Goal: Task Accomplishment & Management: Manage account settings

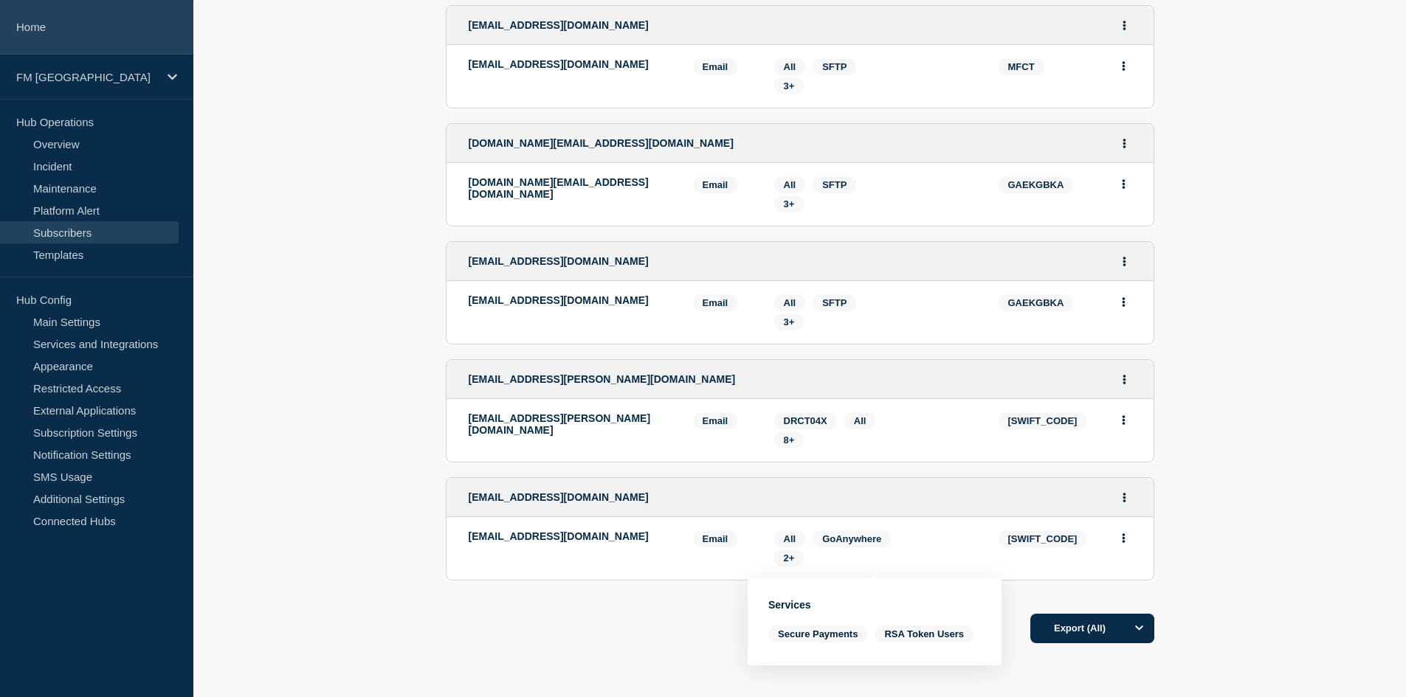
click at [44, 38] on link "Home" at bounding box center [96, 27] width 193 height 55
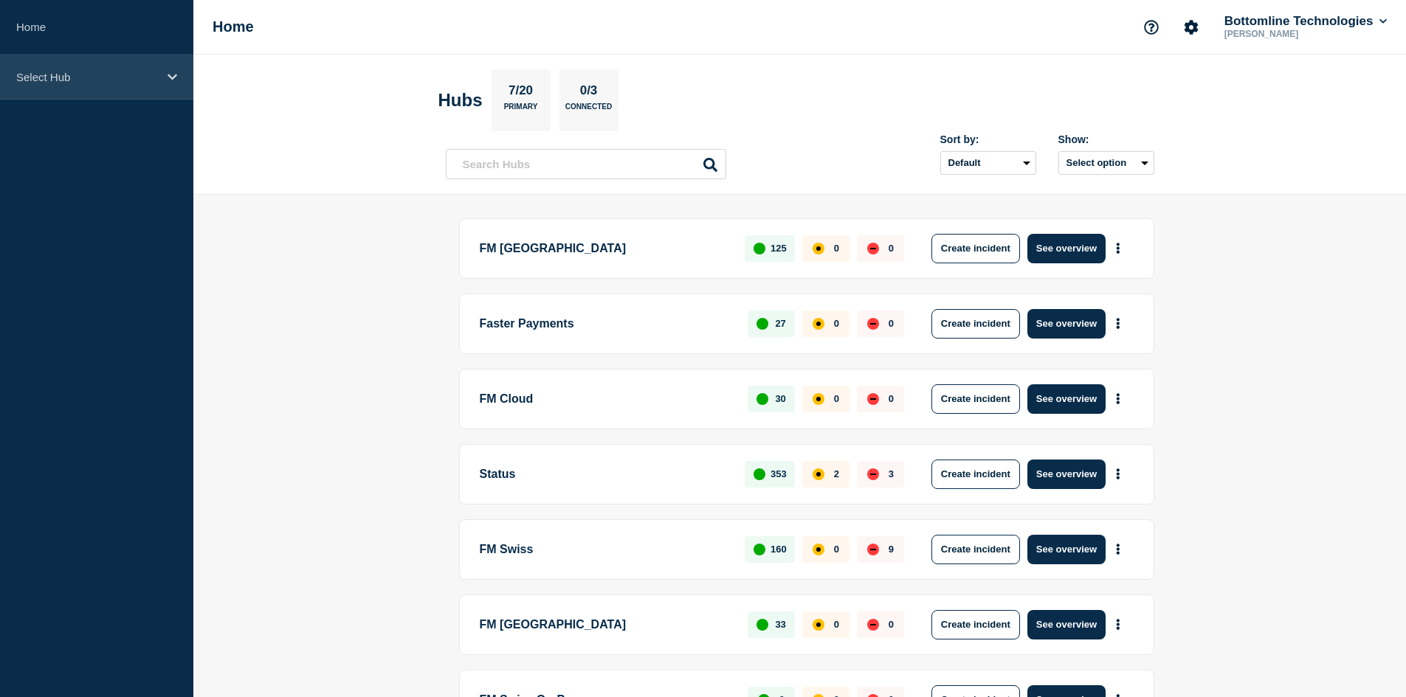
click at [73, 80] on p "Select Hub" at bounding box center [87, 77] width 142 height 13
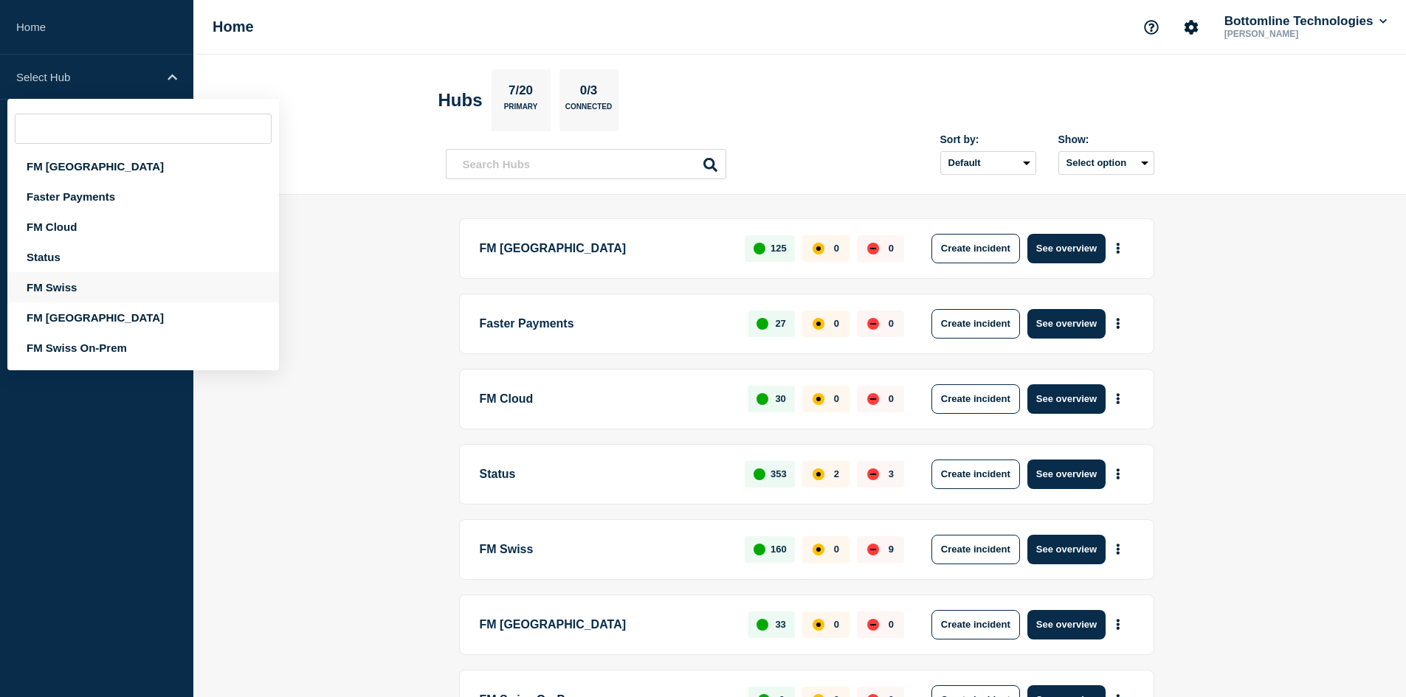
click at [60, 287] on div "FM Swiss" at bounding box center [143, 287] width 272 height 30
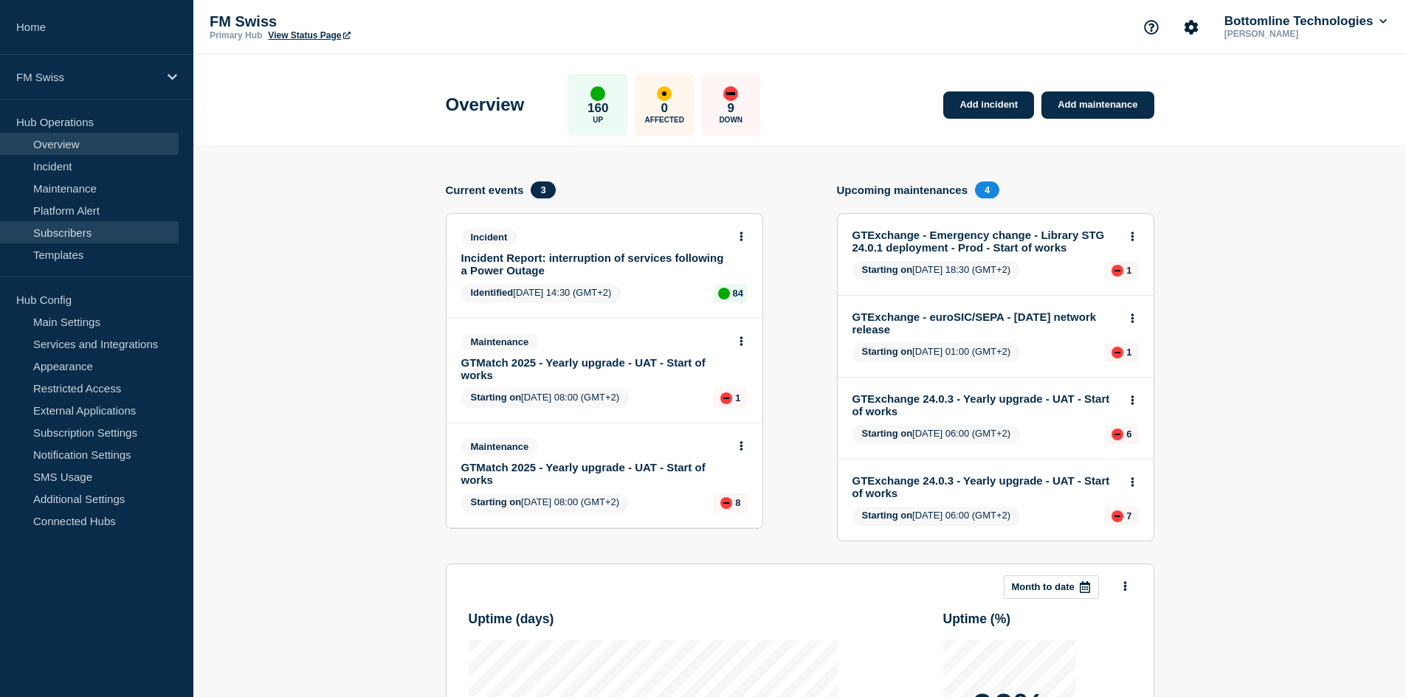
click at [62, 230] on link "Subscribers" at bounding box center [89, 232] width 179 height 22
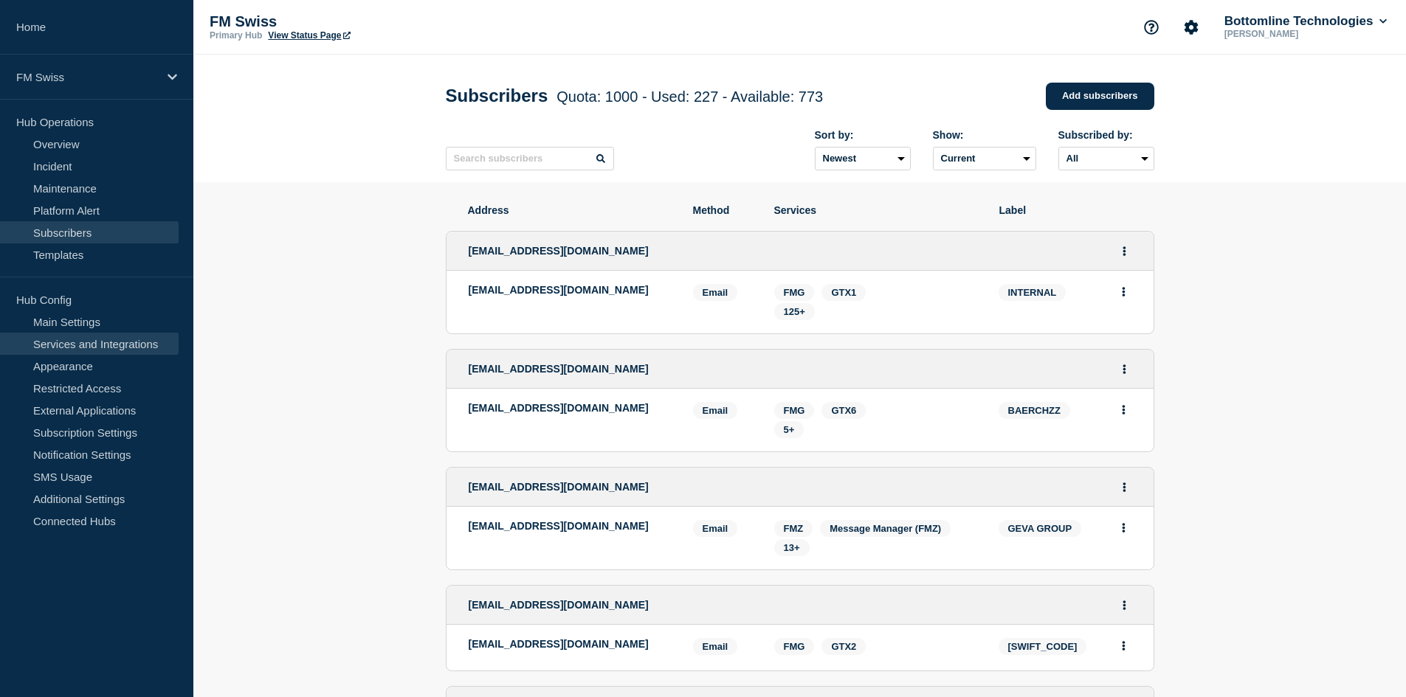
click at [83, 345] on link "Services and Integrations" at bounding box center [89, 344] width 179 height 22
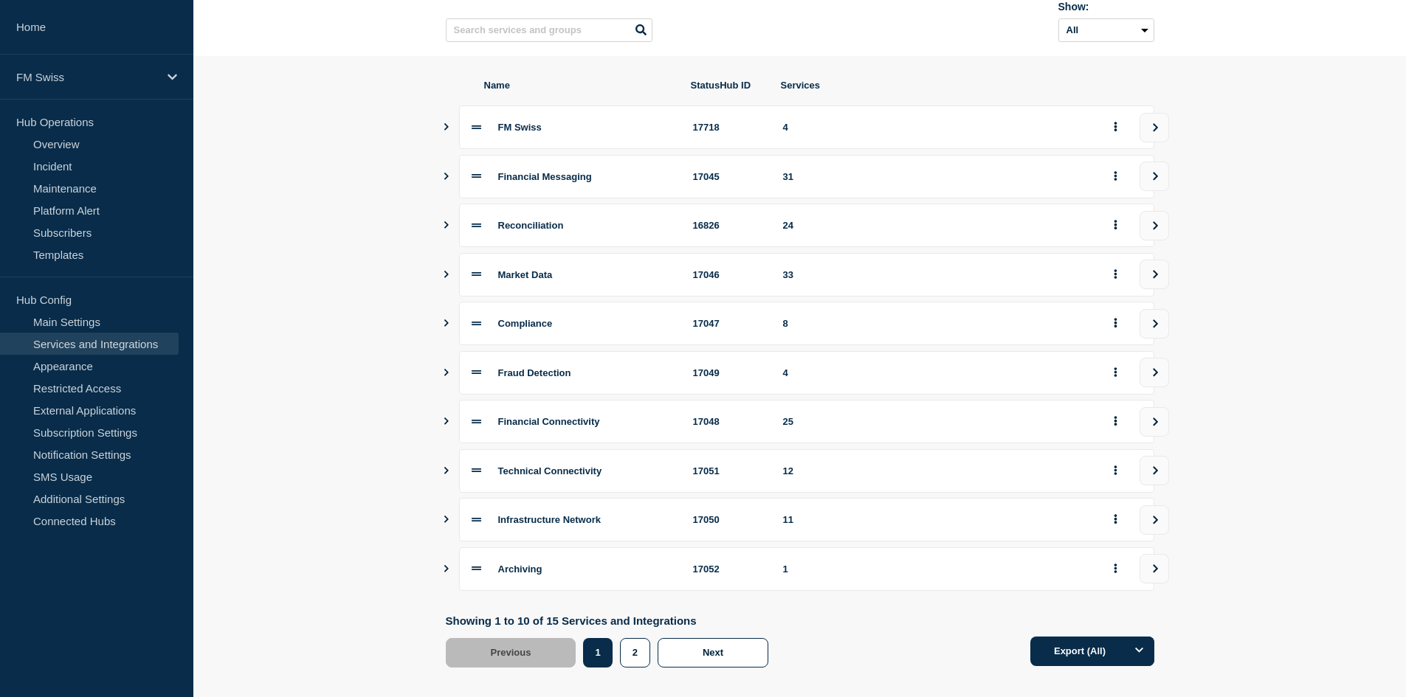
scroll to position [149, 0]
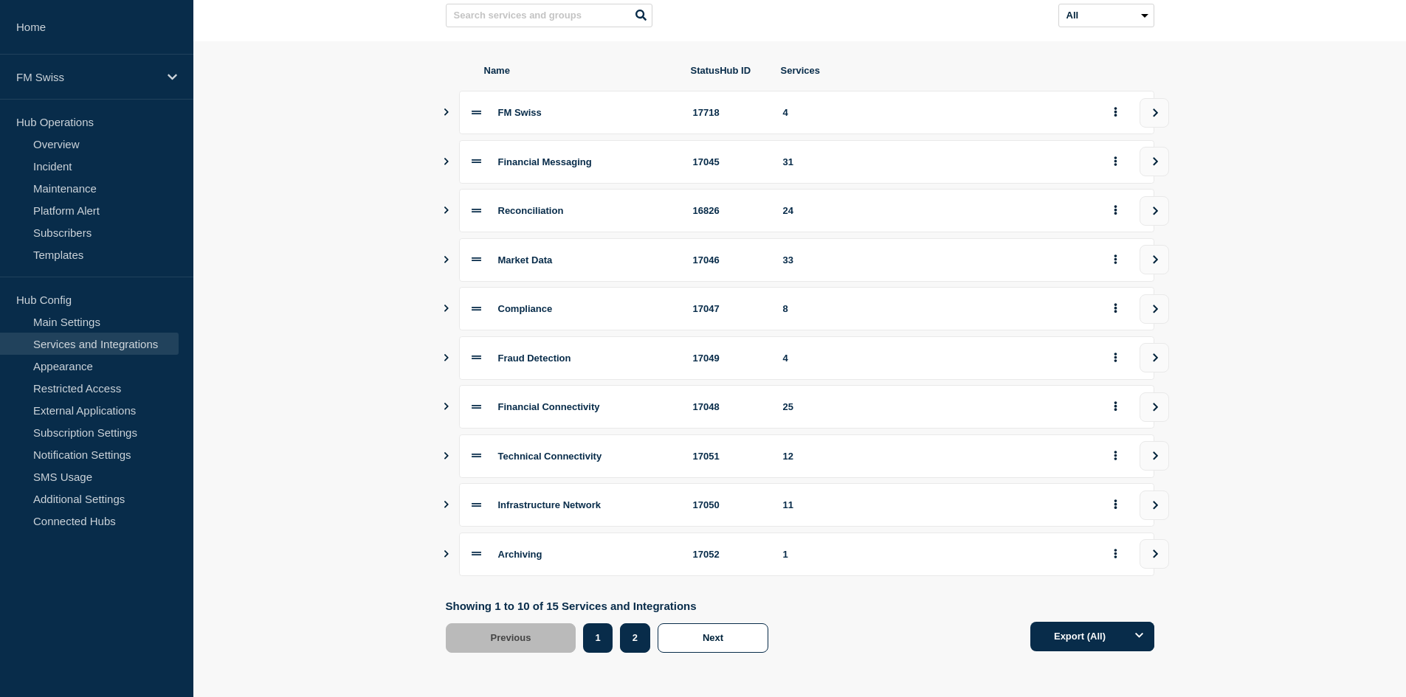
click at [627, 641] on button "2" at bounding box center [635, 639] width 30 height 30
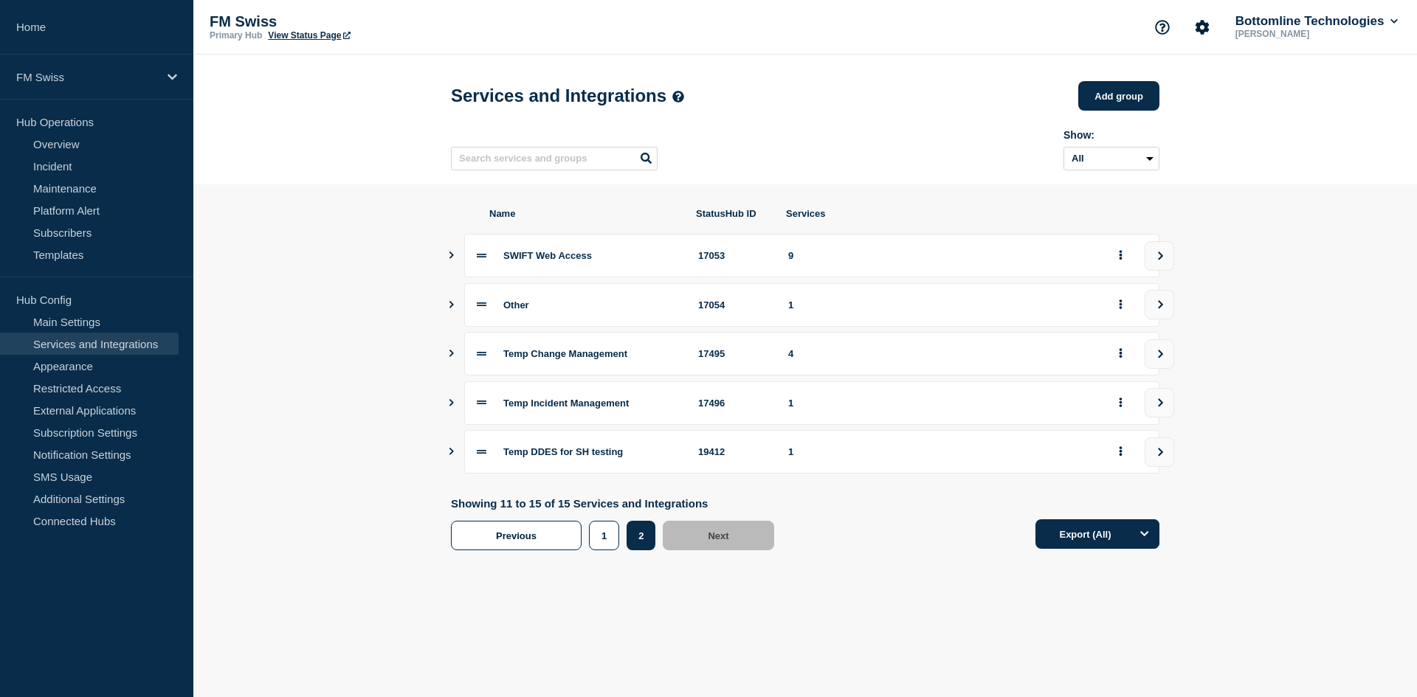
click at [449, 259] on icon "Show services" at bounding box center [452, 255] width 10 height 7
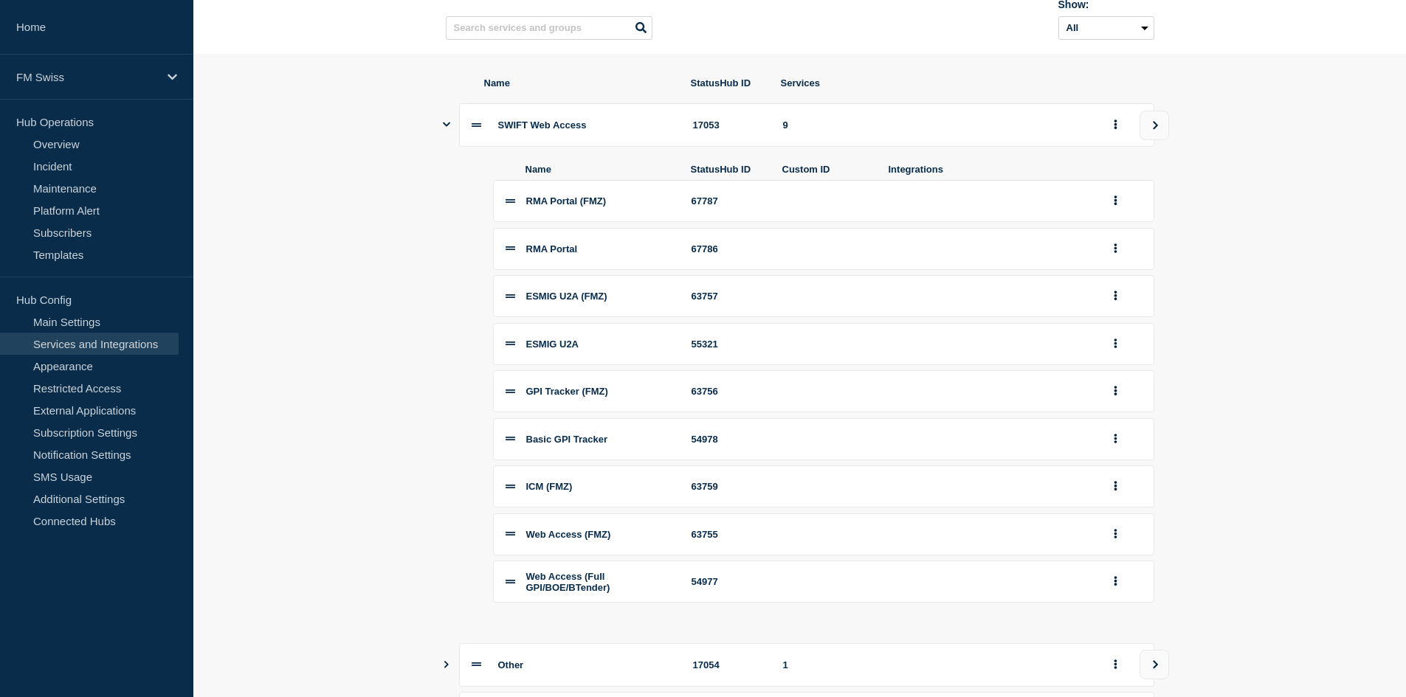
scroll to position [129, 0]
drag, startPoint x: 526, startPoint y: 448, endPoint x: 647, endPoint y: 435, distance: 121.0
click at [647, 435] on li "Basic GPI Tracker 54978" at bounding box center [823, 441] width 661 height 42
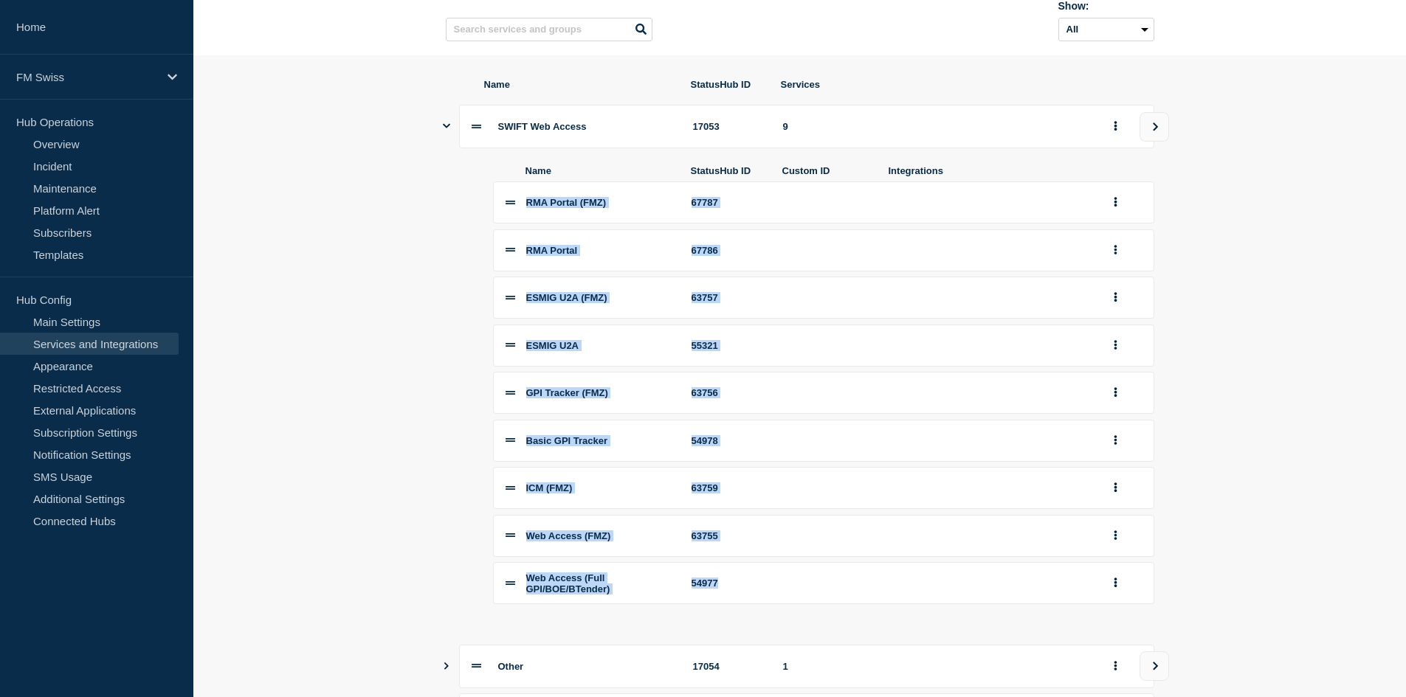
drag, startPoint x: 528, startPoint y: 206, endPoint x: 738, endPoint y: 593, distance: 440.6
click at [738, 593] on div "RMA Portal (FMZ) 67787 RMA Portal 67786 ESMIG U2A (FMZ) 63757 ESMIG U2A 55321 G…" at bounding box center [823, 393] width 661 height 423
click at [405, 264] on section "Name StatusHub ID Services SWIFT Web Access 17053 9 Name StatusHub ID Custom ID…" at bounding box center [799, 494] width 1213 height 879
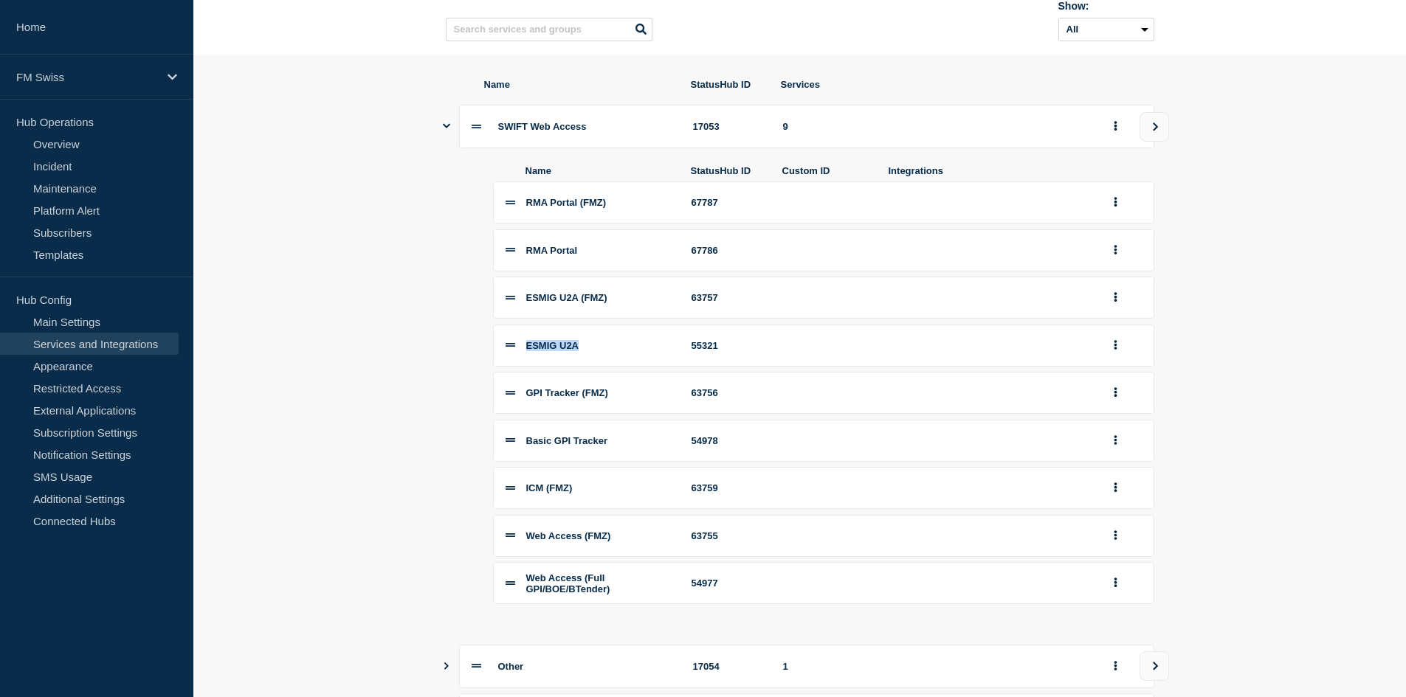
drag, startPoint x: 527, startPoint y: 349, endPoint x: 621, endPoint y: 351, distance: 94.5
click at [621, 351] on div "ESMIG U2A" at bounding box center [600, 345] width 148 height 11
click at [561, 351] on span "ESMIG U2A" at bounding box center [552, 345] width 53 height 11
drag, startPoint x: 525, startPoint y: 353, endPoint x: 610, endPoint y: 358, distance: 85.0
click at [610, 358] on li "ESMIG U2A 55321" at bounding box center [823, 346] width 661 height 42
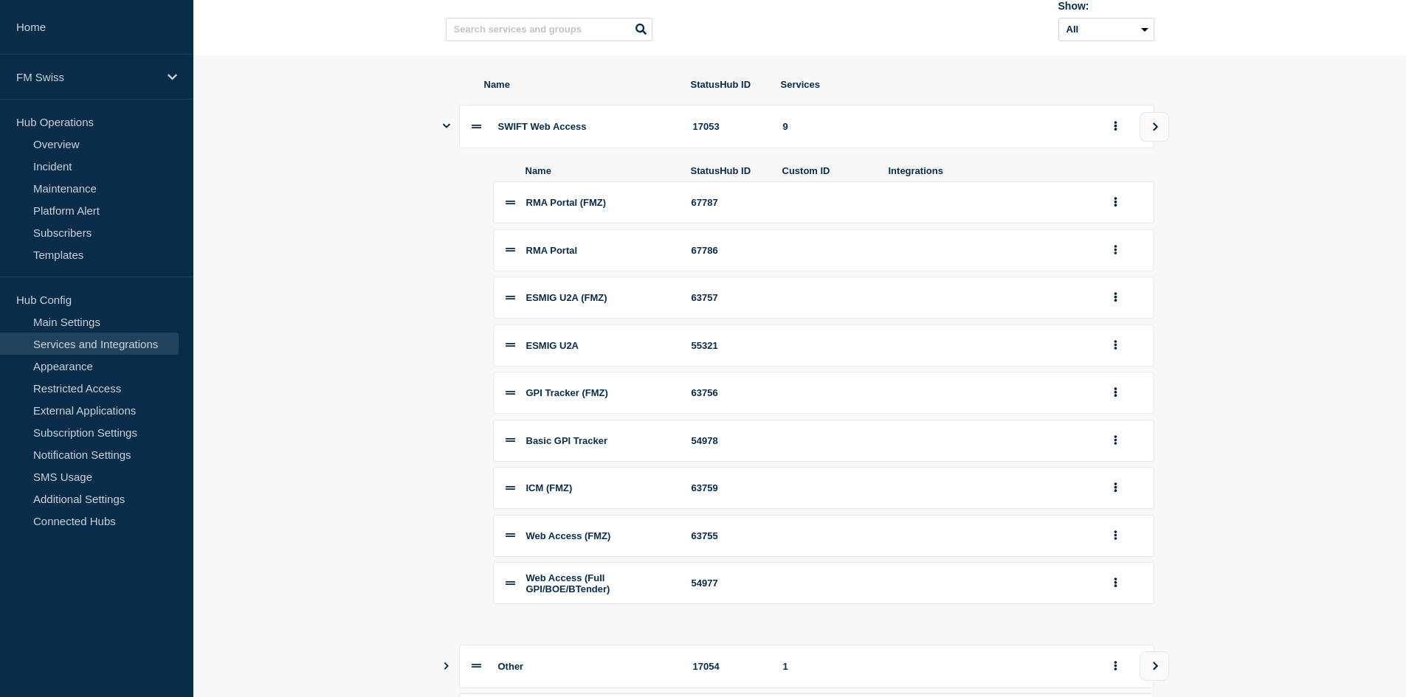
click at [381, 334] on section "Name StatusHub ID Services SWIFT Web Access 17053 9 Name StatusHub ID Custom ID…" at bounding box center [799, 494] width 1213 height 879
drag, startPoint x: 528, startPoint y: 354, endPoint x: 593, endPoint y: 356, distance: 64.3
click at [593, 351] on div "ESMIG U2A" at bounding box center [600, 345] width 148 height 11
click at [303, 333] on section "Name StatusHub ID Services SWIFT Web Access 17053 9 Name StatusHub ID Custom ID…" at bounding box center [799, 494] width 1213 height 879
drag, startPoint x: 500, startPoint y: 133, endPoint x: 616, endPoint y: 131, distance: 115.2
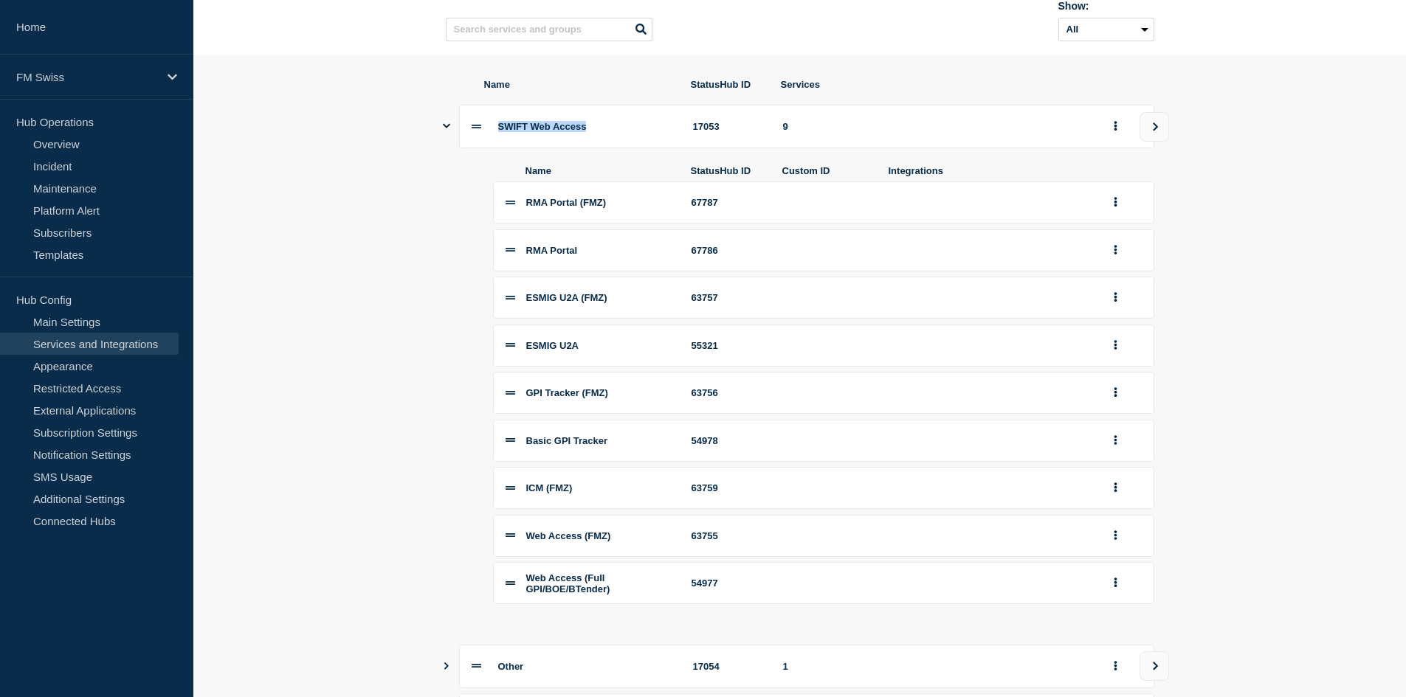
click at [616, 131] on div "SWIFT Web Access" at bounding box center [586, 126] width 177 height 11
click at [573, 132] on span "SWIFT Web Access" at bounding box center [542, 126] width 89 height 11
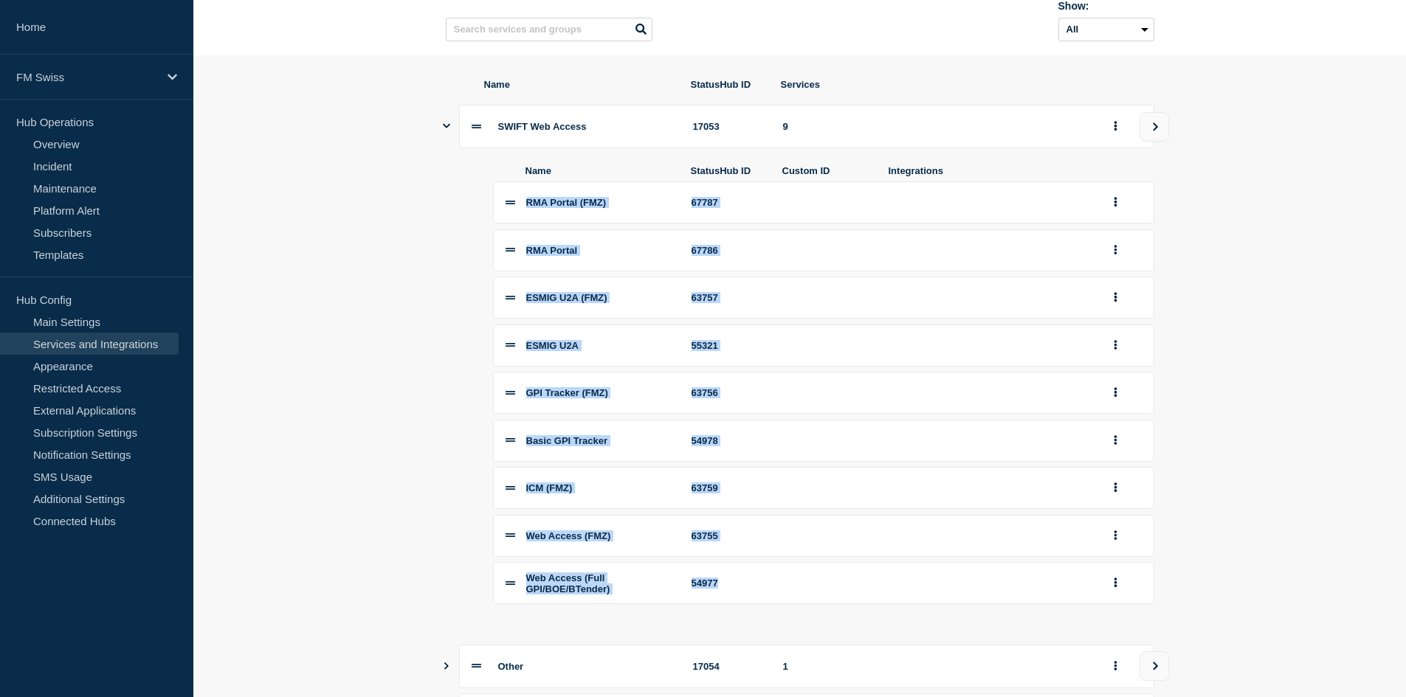
drag, startPoint x: 528, startPoint y: 210, endPoint x: 737, endPoint y: 590, distance: 433.7
click at [737, 590] on div "RMA Portal (FMZ) 67787 RMA Portal 67786 ESMIG U2A (FMZ) 63757 ESMIG U2A 55321 G…" at bounding box center [823, 393] width 661 height 423
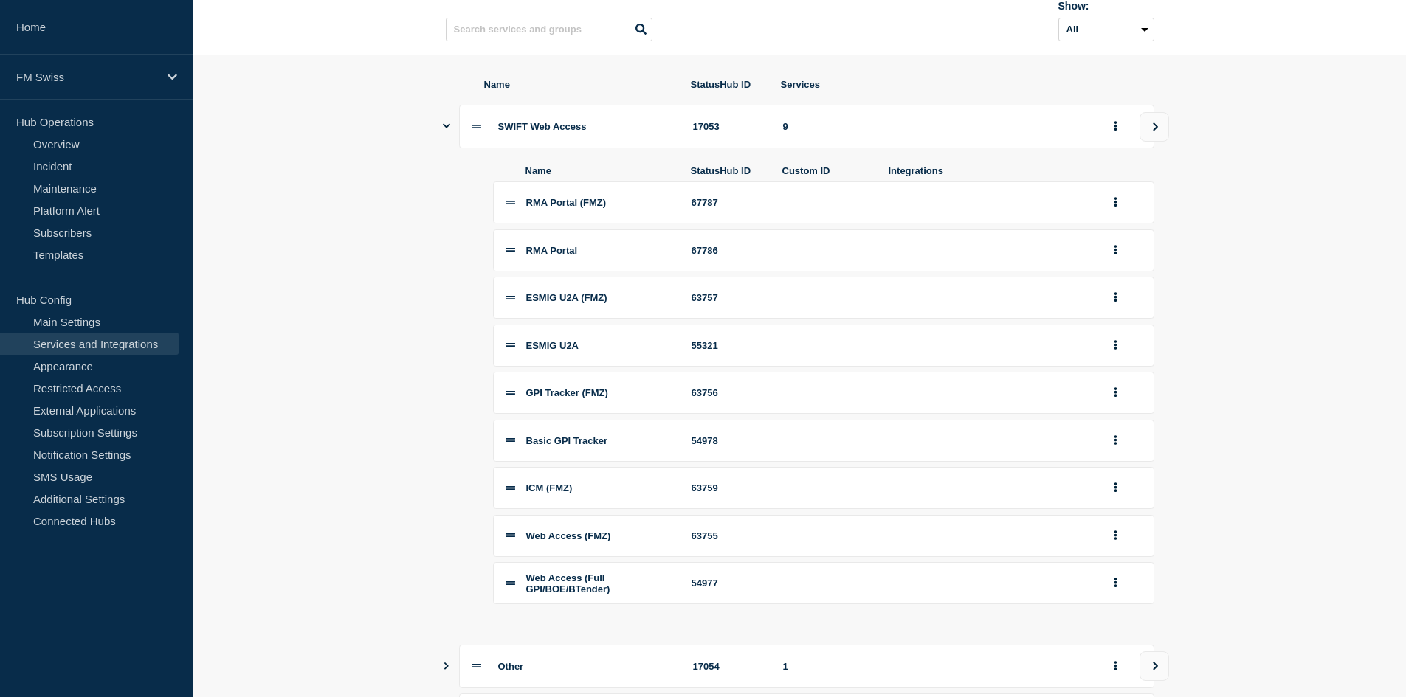
click at [1278, 183] on section "Name StatusHub ID Services SWIFT Web Access 17053 9 Name StatusHub ID Custom ID…" at bounding box center [799, 494] width 1213 height 879
click at [1116, 127] on icon "group actions" at bounding box center [1116, 126] width 4 height 10
click at [1115, 161] on button "Edit" at bounding box center [1124, 159] width 74 height 23
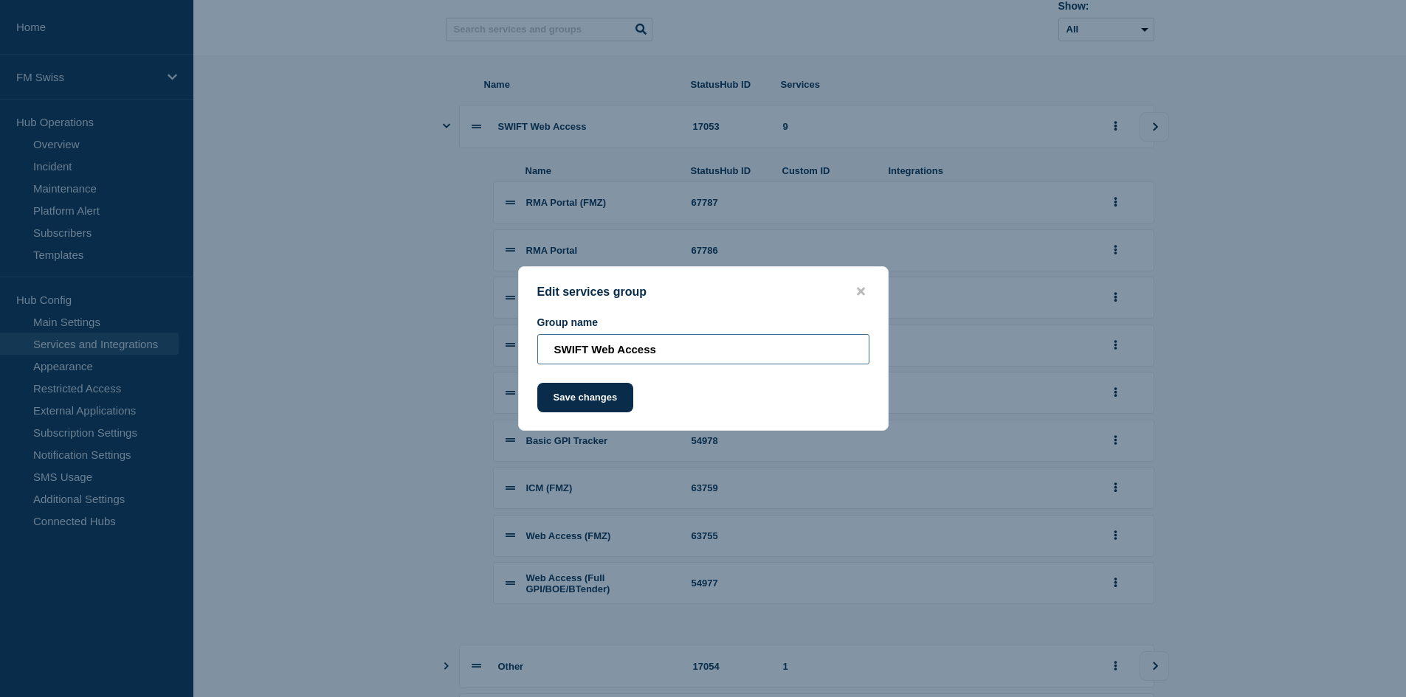
click at [641, 349] on input "SWIFT Web Access" at bounding box center [703, 349] width 332 height 30
type input "SWIFT Web Services"
click at [579, 401] on button "Save changes" at bounding box center [585, 398] width 97 height 30
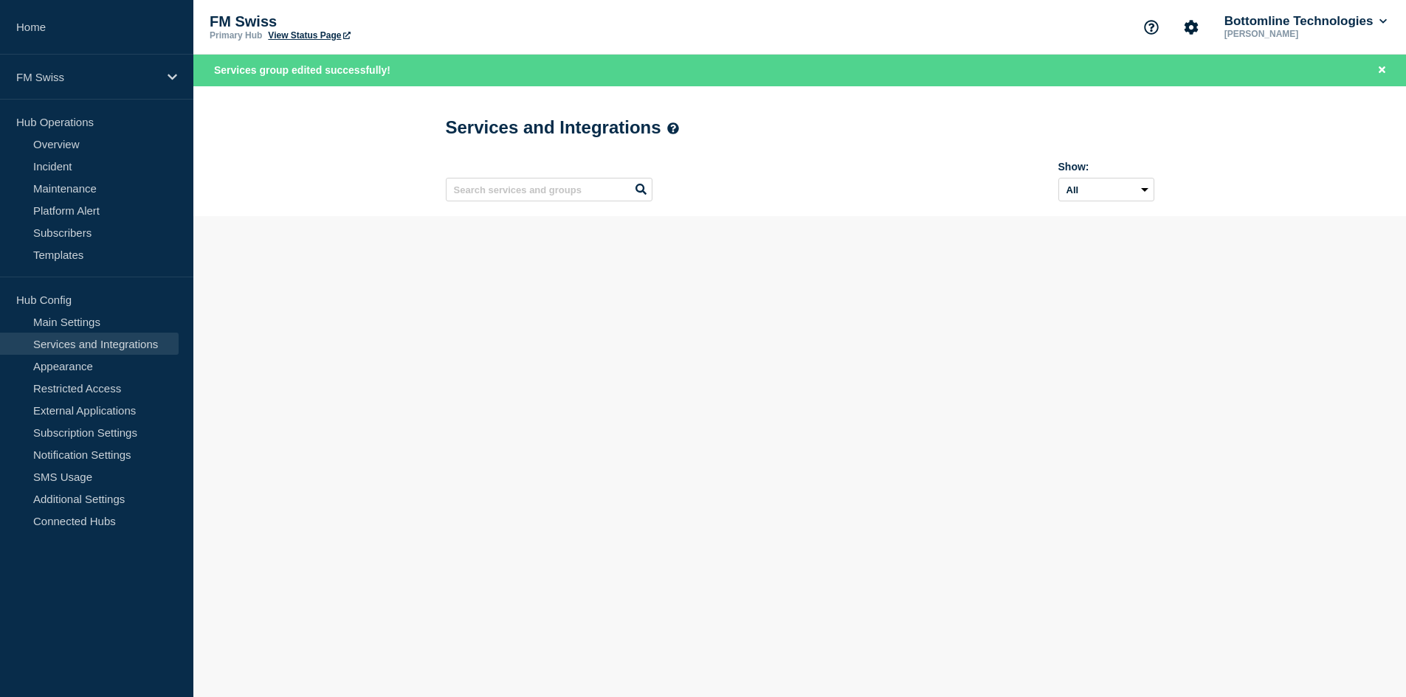
scroll to position [0, 0]
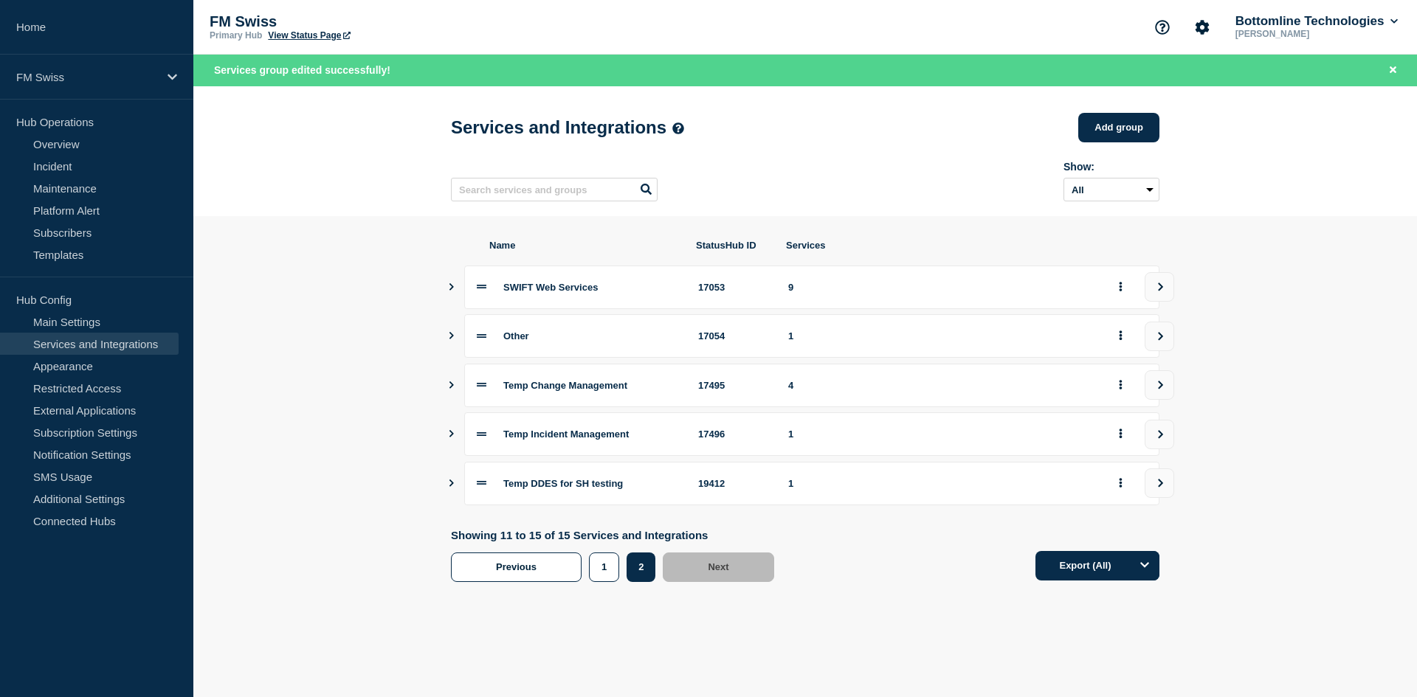
click at [452, 291] on icon "Show services" at bounding box center [451, 286] width 4 height 7
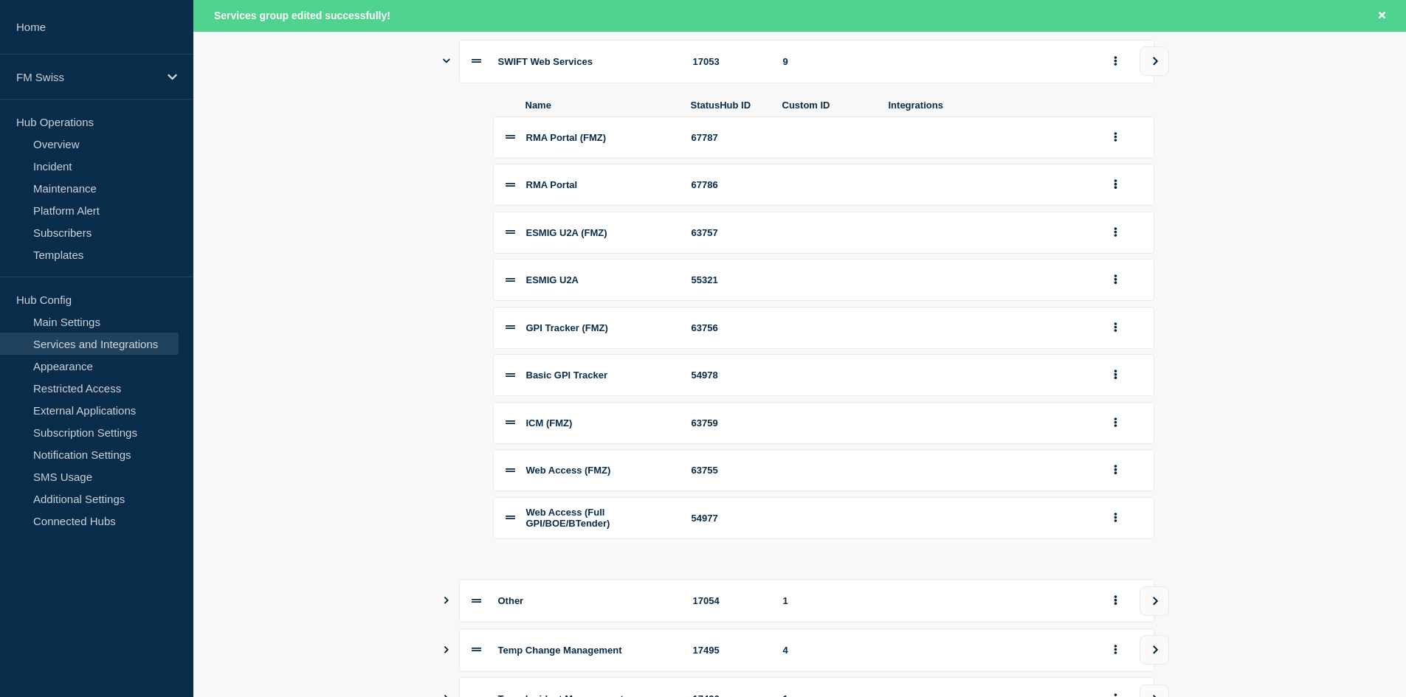
scroll to position [222, 0]
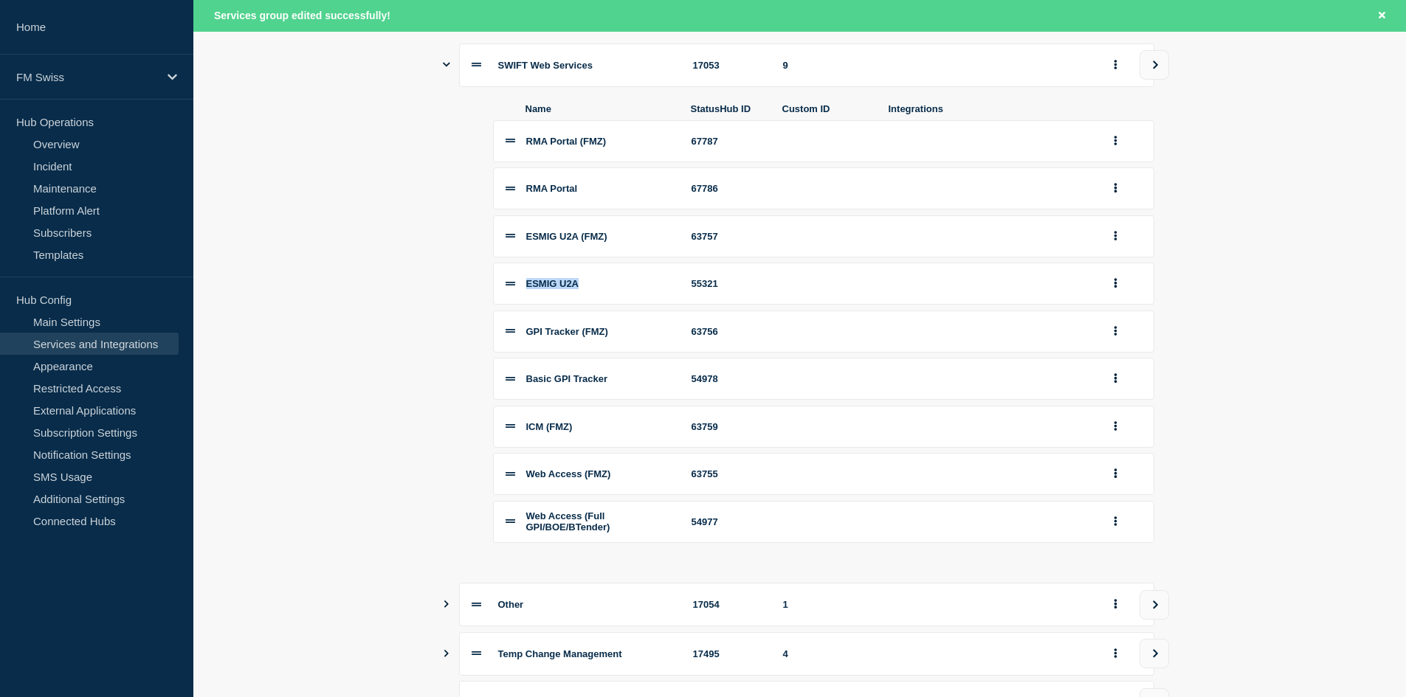
drag, startPoint x: 528, startPoint y: 287, endPoint x: 594, endPoint y: 283, distance: 66.5
click at [594, 283] on li "ESMIG U2A 55321" at bounding box center [823, 284] width 661 height 42
drag, startPoint x: 526, startPoint y: 521, endPoint x: 652, endPoint y: 549, distance: 129.3
click at [652, 543] on li "Web Access (Full GPI/BOE/BTender) 54977" at bounding box center [823, 522] width 661 height 42
click at [650, 543] on li "Web Access (Full GPI/BOE/BTender) 54977" at bounding box center [823, 522] width 661 height 42
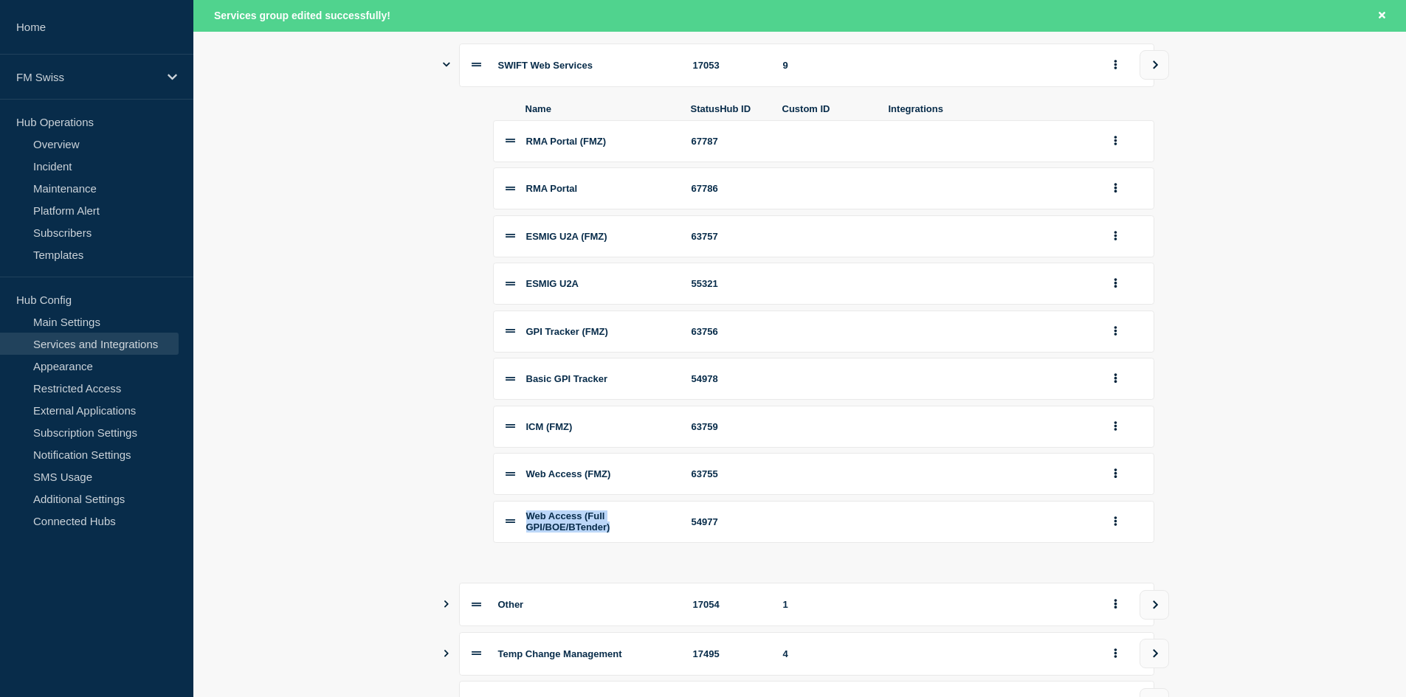
drag, startPoint x: 526, startPoint y: 520, endPoint x: 636, endPoint y: 535, distance: 111.0
click at [636, 533] on div "Web Access (Full GPI/BOE/BTender)" at bounding box center [600, 522] width 148 height 22
drag, startPoint x: 525, startPoint y: 191, endPoint x: 614, endPoint y: 191, distance: 89.3
click at [614, 191] on li "RMA Portal 67786" at bounding box center [823, 189] width 661 height 42
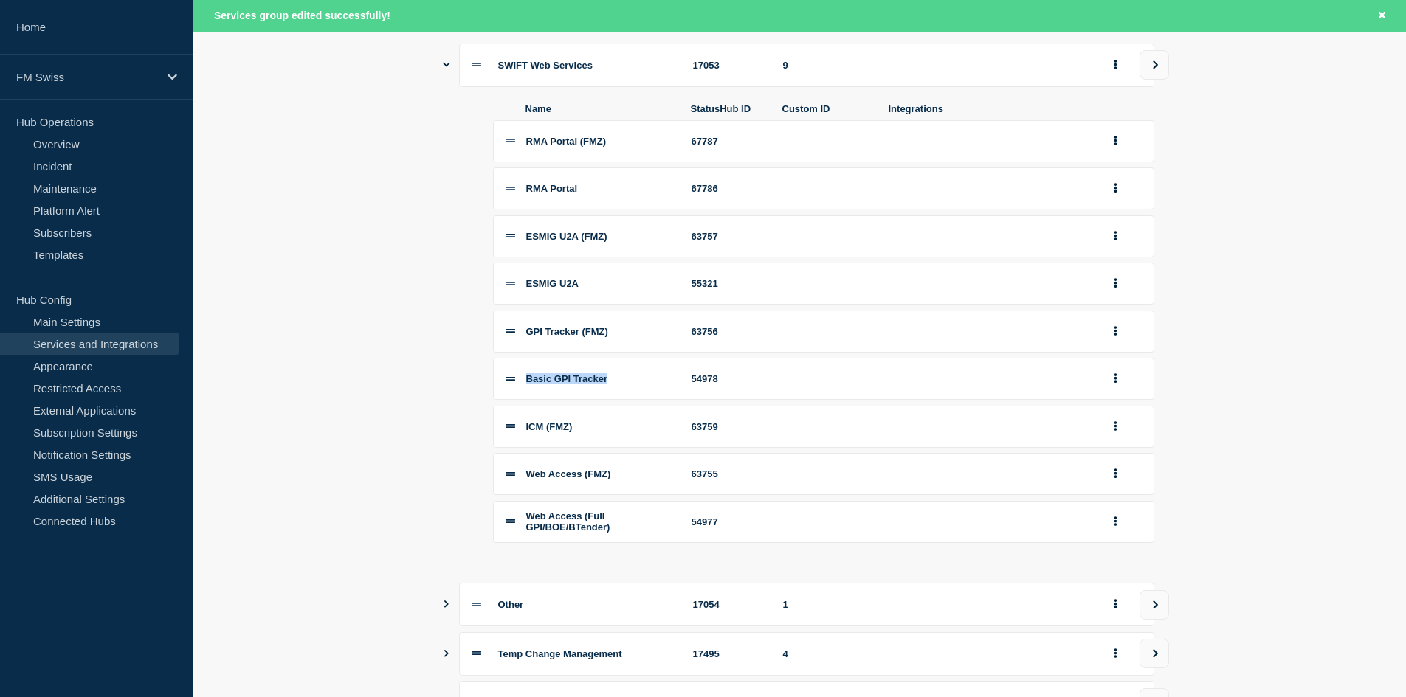
drag, startPoint x: 525, startPoint y: 387, endPoint x: 673, endPoint y: 386, distance: 148.4
click at [673, 386] on li "Basic GPI Tracker 54978" at bounding box center [823, 379] width 661 height 42
drag, startPoint x: 592, startPoint y: 526, endPoint x: 635, endPoint y: 535, distance: 43.9
click at [635, 533] on div "Web Access (Full GPI/BOE/BTender)" at bounding box center [600, 522] width 148 height 22
drag, startPoint x: 524, startPoint y: 198, endPoint x: 617, endPoint y: 215, distance: 94.5
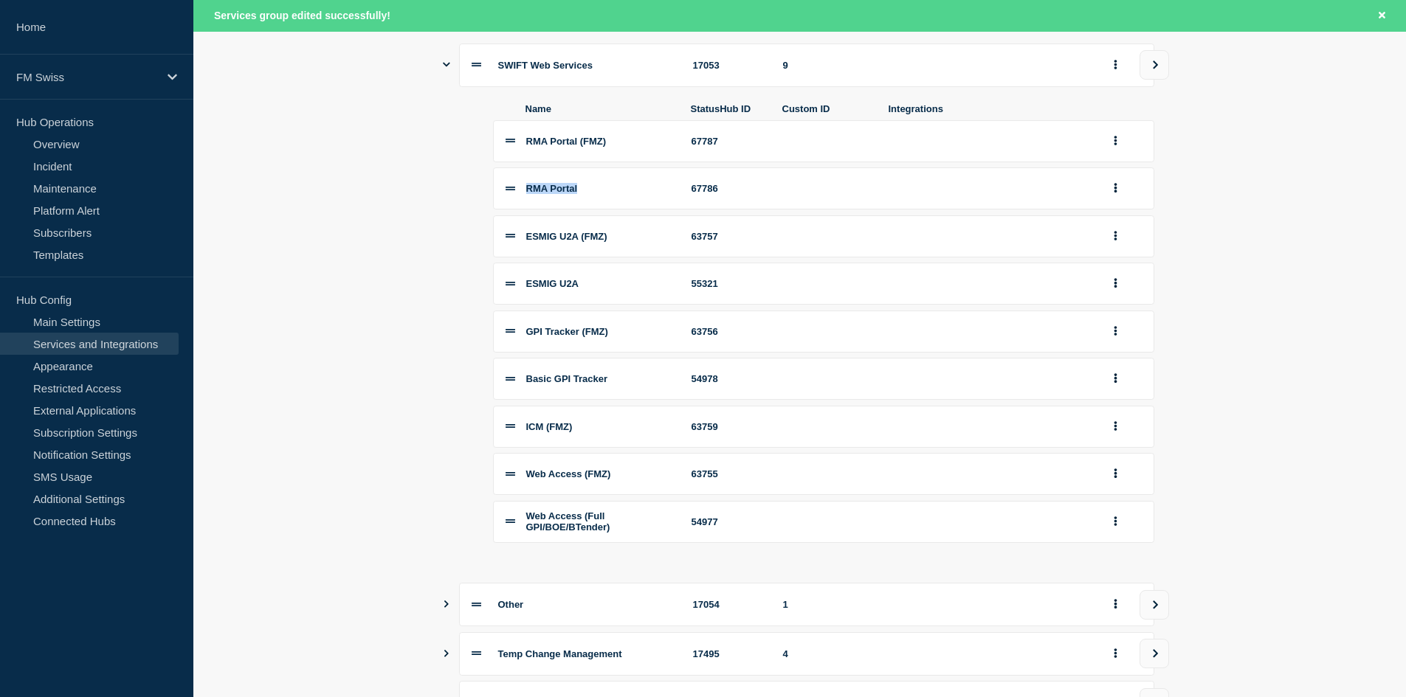
click at [617, 210] on li "RMA Portal 67786" at bounding box center [823, 189] width 661 height 42
drag, startPoint x: 524, startPoint y: 388, endPoint x: 639, endPoint y: 388, distance: 115.1
click at [639, 388] on li "Basic GPI Tracker 54978" at bounding box center [823, 379] width 661 height 42
drag, startPoint x: 532, startPoint y: 522, endPoint x: 642, endPoint y: 538, distance: 111.2
click at [642, 533] on div "Web Access (Full GPI/BOE/BTender)" at bounding box center [600, 522] width 148 height 22
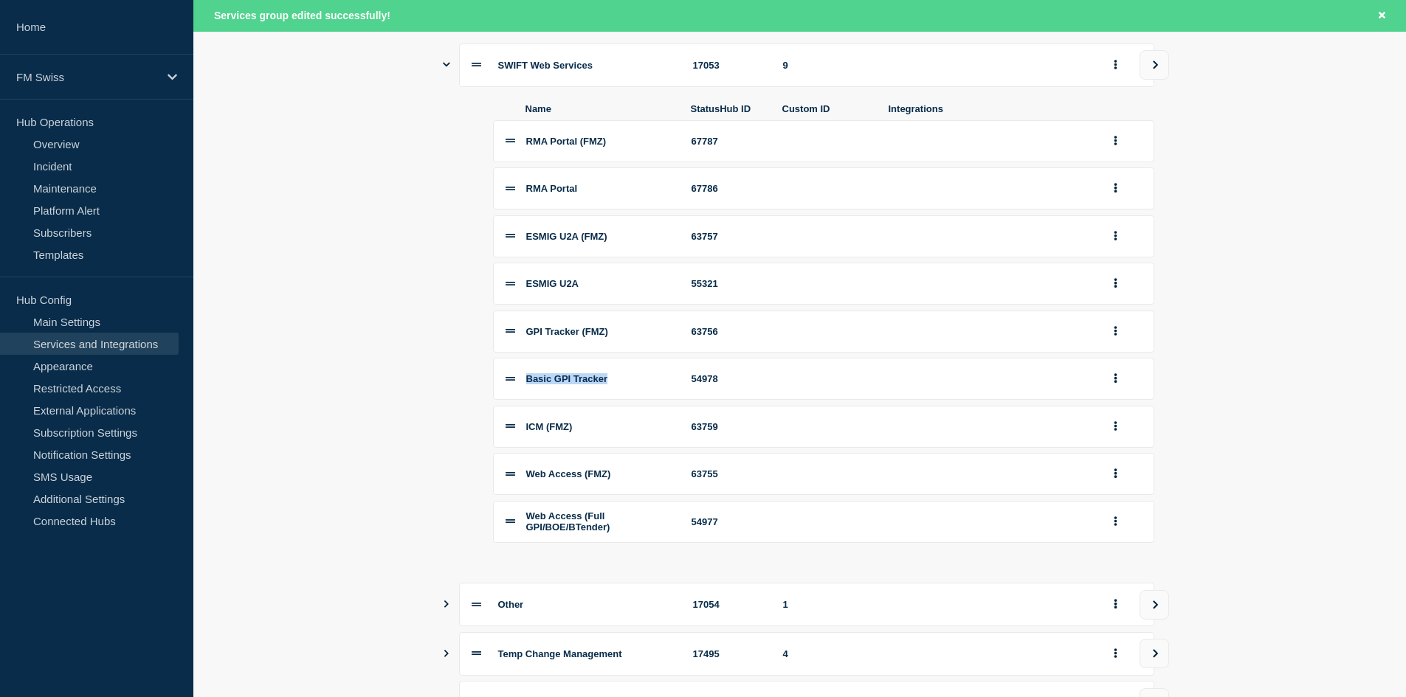
drag, startPoint x: 528, startPoint y: 387, endPoint x: 640, endPoint y: 382, distance: 112.3
click at [640, 382] on div "Basic GPI Tracker" at bounding box center [600, 378] width 148 height 11
click at [631, 385] on div "Basic GPI Tracker" at bounding box center [600, 378] width 148 height 11
drag, startPoint x: 526, startPoint y: 389, endPoint x: 633, endPoint y: 392, distance: 107.1
click at [633, 385] on div "Basic GPI Tracker" at bounding box center [600, 378] width 148 height 11
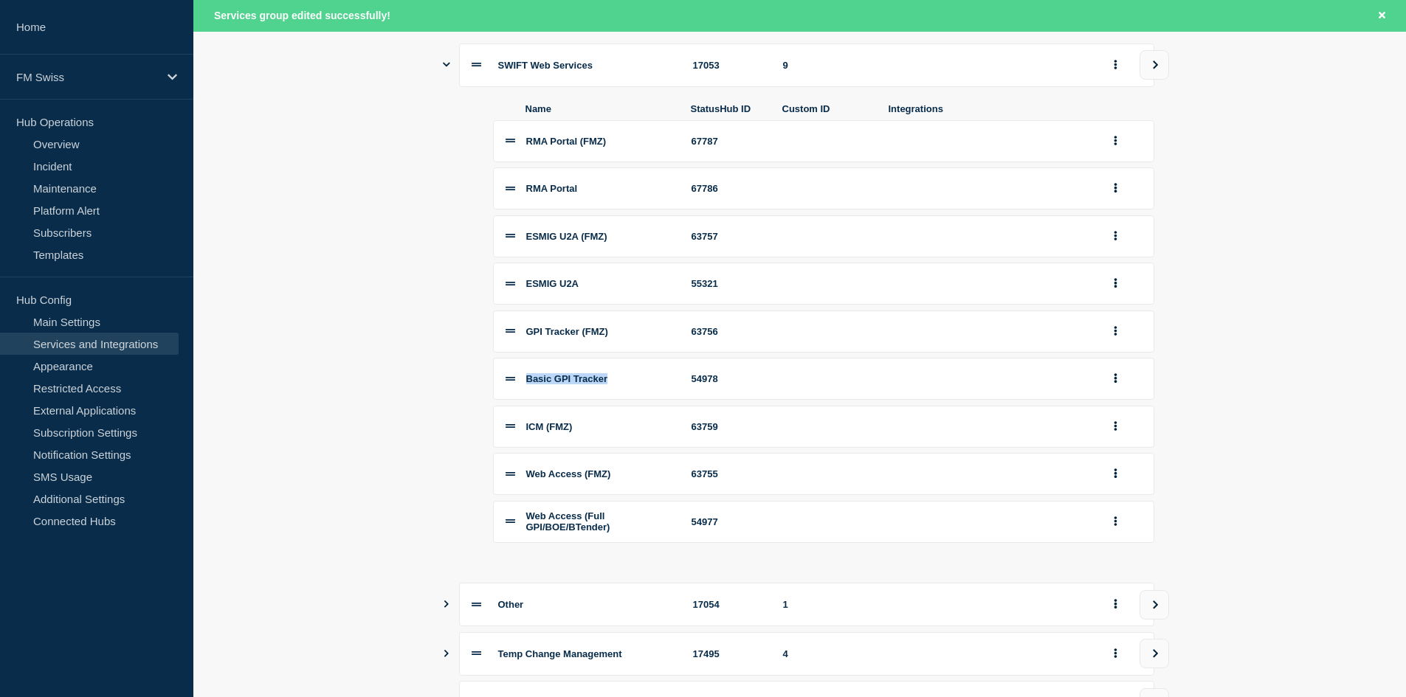
click at [633, 385] on div "Basic GPI Tracker" at bounding box center [600, 378] width 148 height 11
drag, startPoint x: 528, startPoint y: 192, endPoint x: 620, endPoint y: 201, distance: 92.7
click at [620, 194] on div "RMA Portal" at bounding box center [600, 188] width 148 height 11
drag, startPoint x: 527, startPoint y: 292, endPoint x: 593, endPoint y: 286, distance: 66.7
click at [593, 286] on div "ESMIG U2A" at bounding box center [600, 283] width 148 height 11
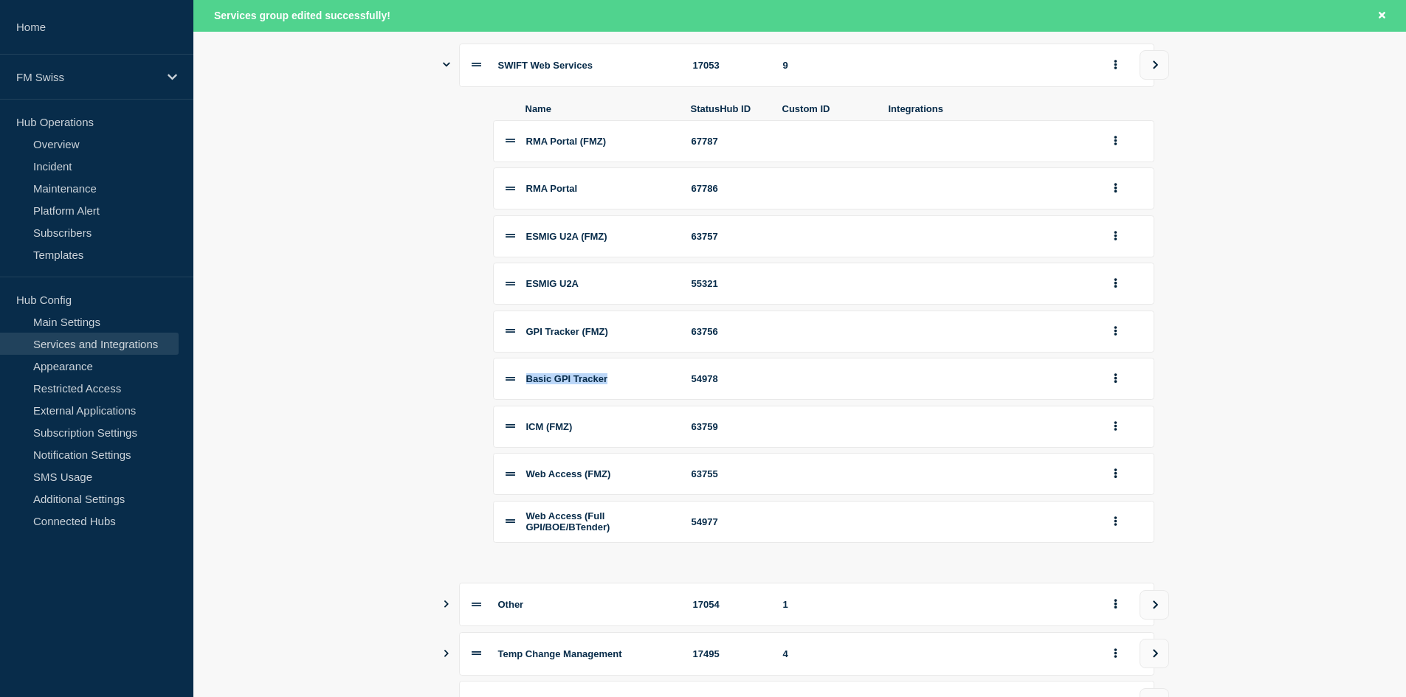
drag, startPoint x: 526, startPoint y: 380, endPoint x: 629, endPoint y: 392, distance: 104.0
click at [629, 385] on div "Basic GPI Tracker" at bounding box center [600, 378] width 148 height 11
drag, startPoint x: 530, startPoint y: 520, endPoint x: 626, endPoint y: 537, distance: 97.6
click at [626, 533] on div "Web Access (Full GPI/BOE/BTender)" at bounding box center [600, 522] width 148 height 22
click at [901, 427] on li "ICM (FMZ) 63759" at bounding box center [823, 427] width 661 height 42
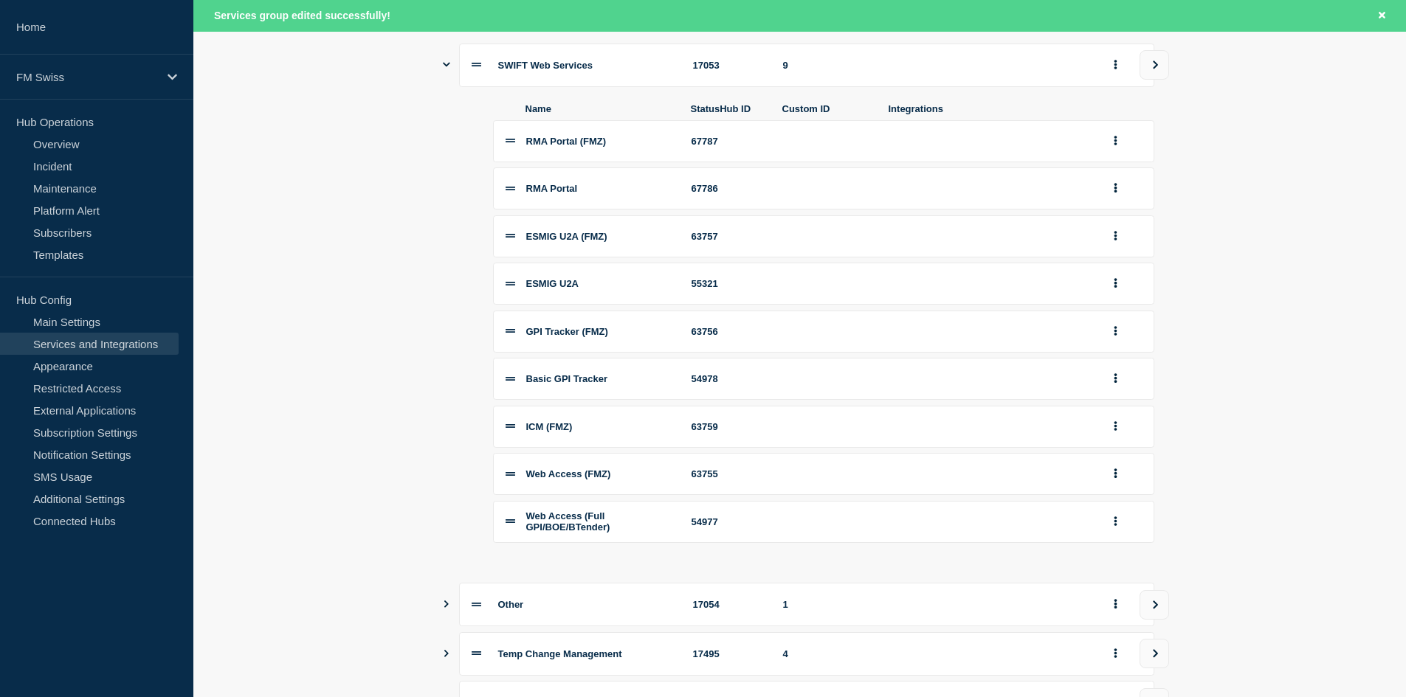
click at [1271, 325] on section "Name StatusHub ID Services SWIFT Web Services 17053 9 Name StatusHub ID Custom …" at bounding box center [799, 433] width 1213 height 879
